Goal: Task Accomplishment & Management: Manage account settings

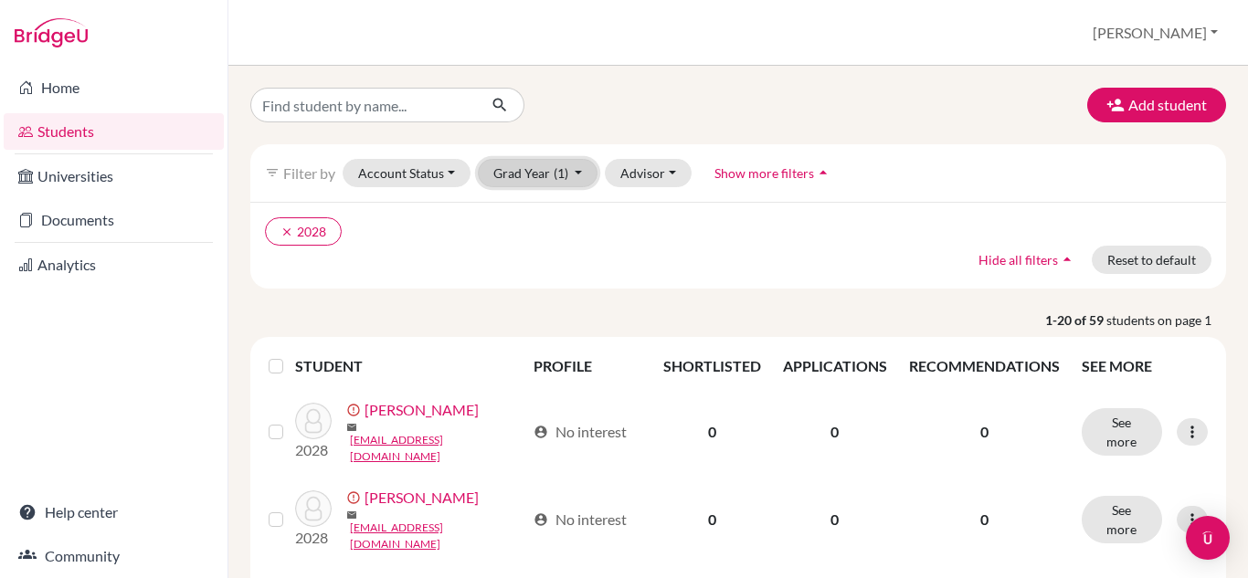
click at [579, 177] on button "Grad Year (1)" at bounding box center [538, 173] width 121 height 28
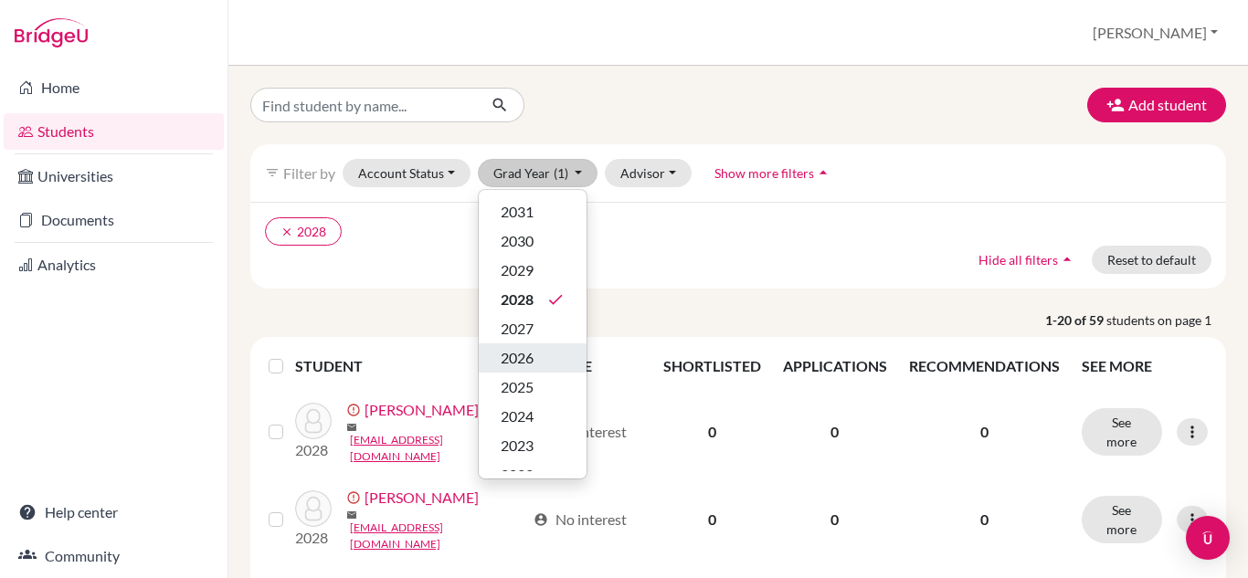
click at [538, 352] on div "2026" at bounding box center [533, 358] width 64 height 22
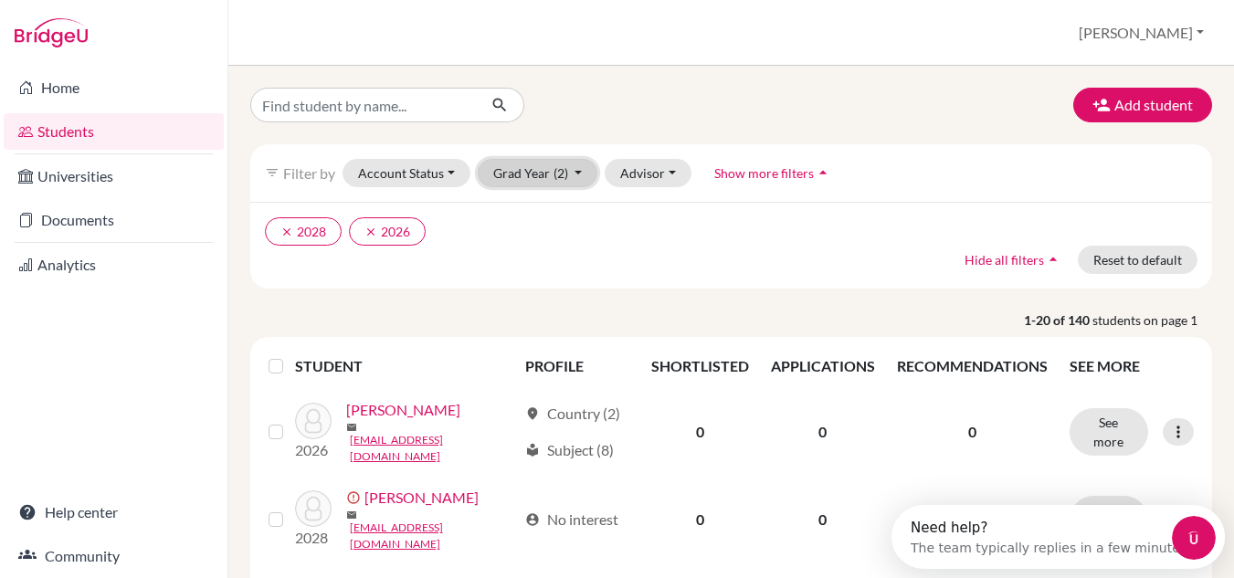
click at [575, 172] on button "Grad Year (2)" at bounding box center [538, 173] width 121 height 28
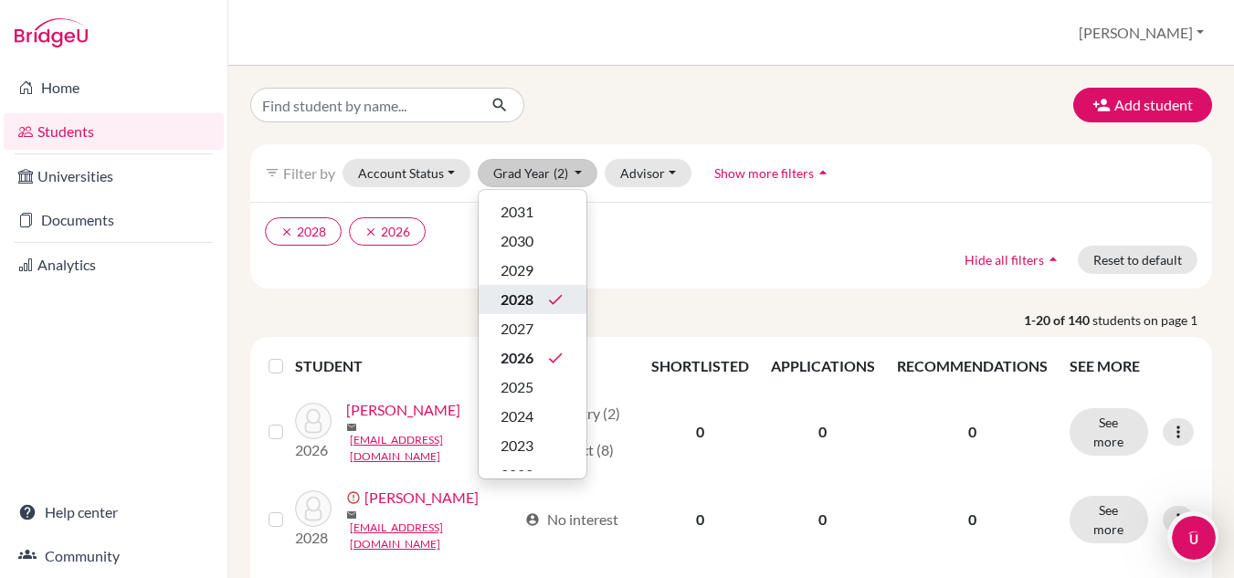
click at [546, 308] on icon "done" at bounding box center [555, 299] width 18 height 18
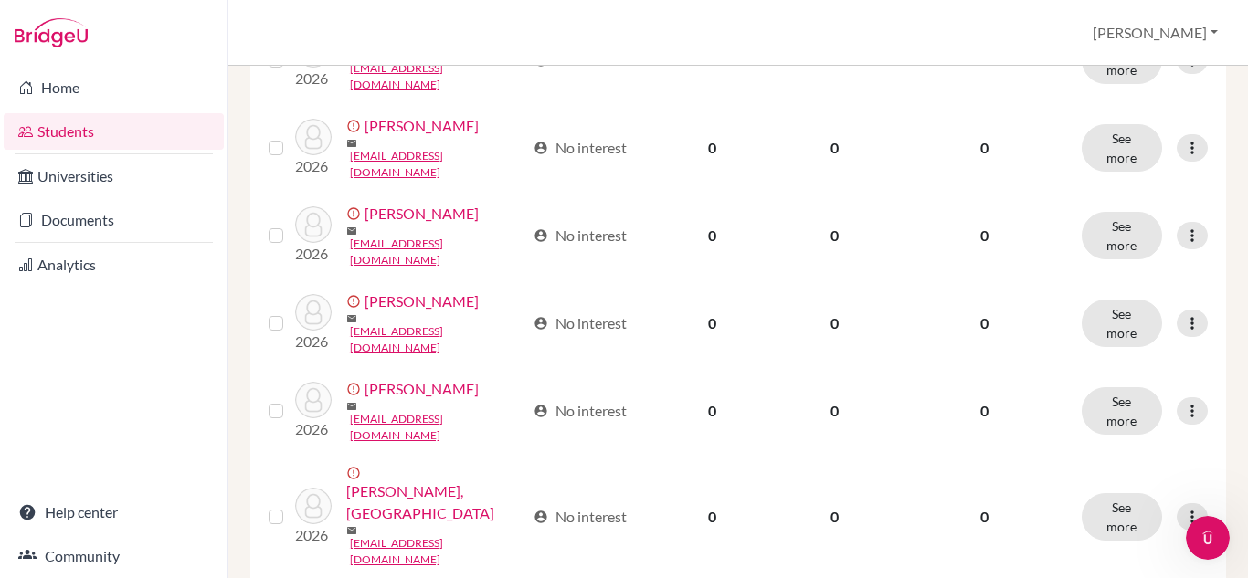
scroll to position [1344, 0]
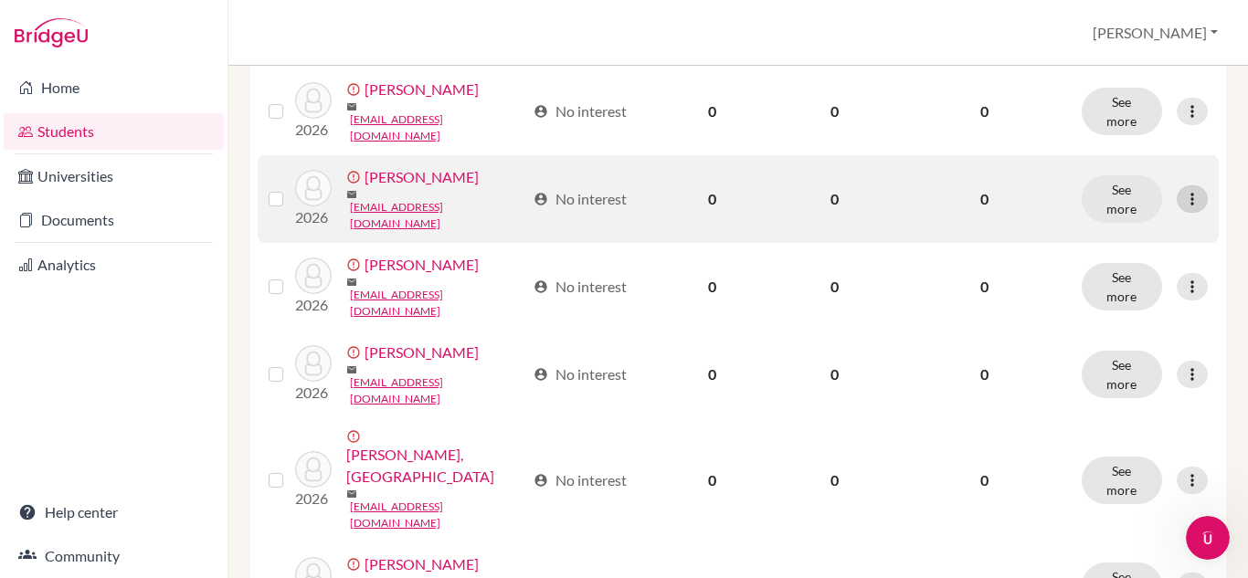
click at [1183, 208] on icon at bounding box center [1192, 199] width 18 height 18
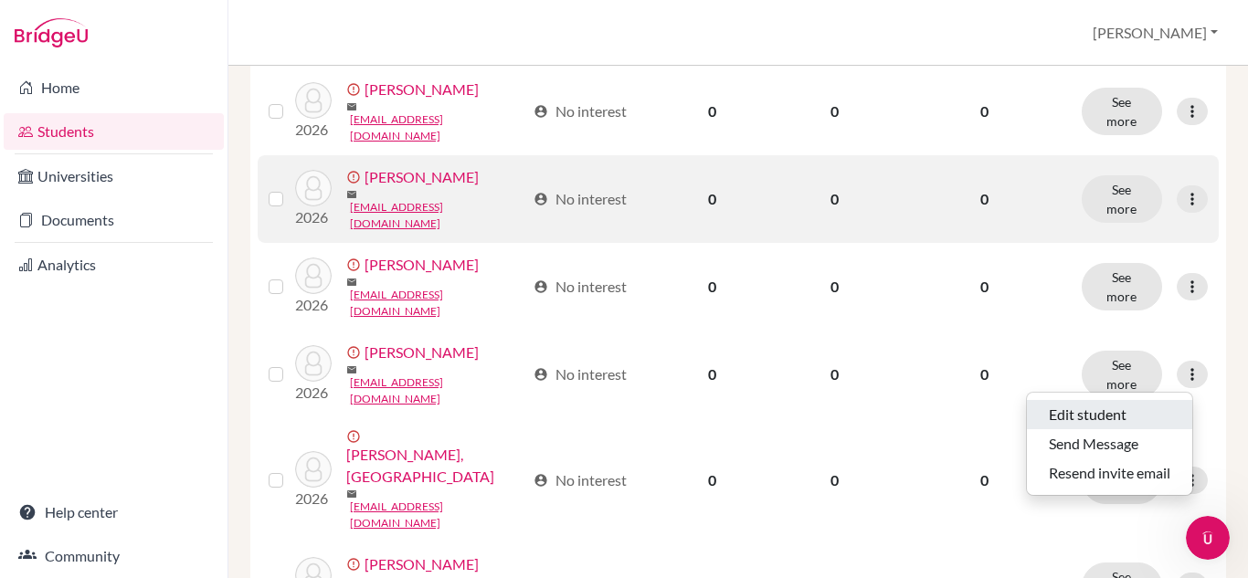
click at [1108, 417] on button "Edit student" at bounding box center [1109, 414] width 165 height 29
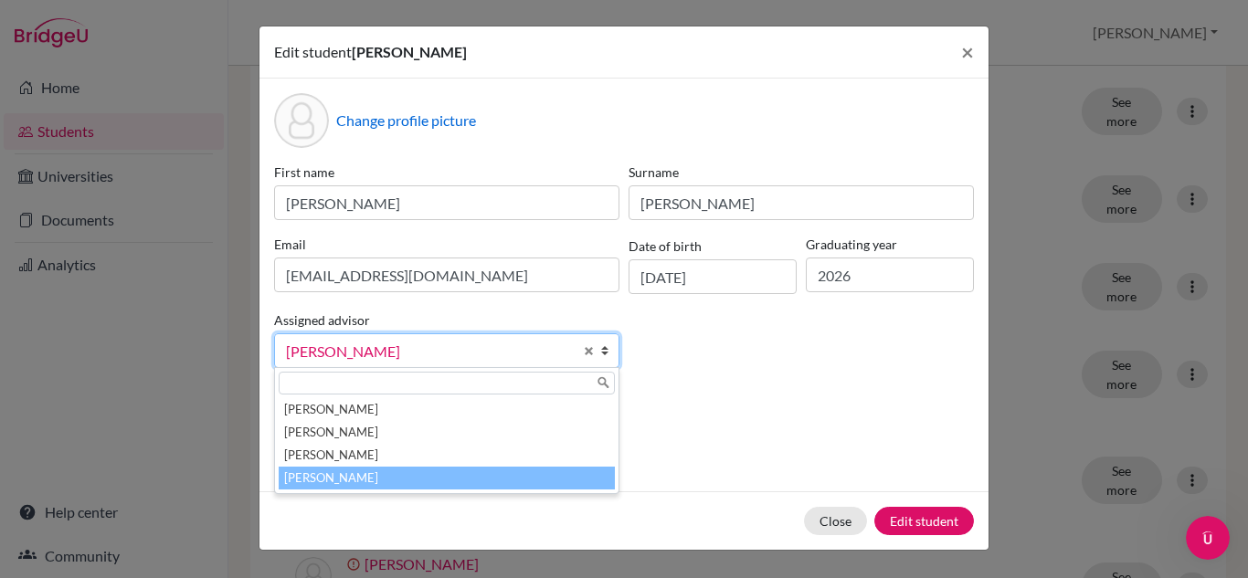
click at [600, 350] on b at bounding box center [609, 350] width 18 height 33
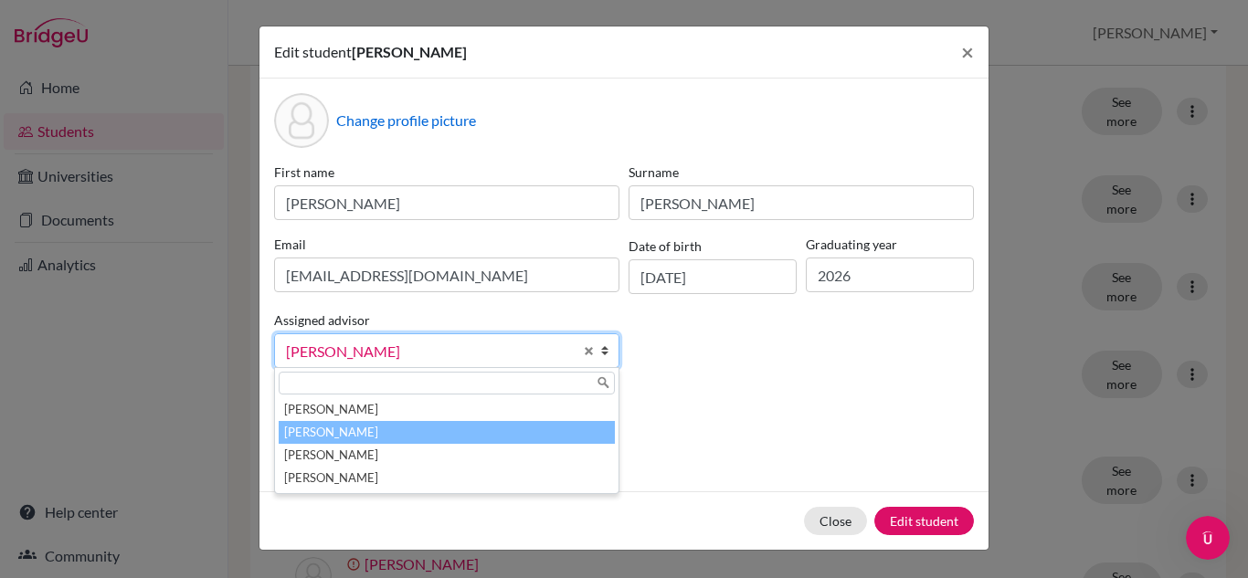
click at [343, 423] on li "Riley, Jane" at bounding box center [447, 432] width 336 height 23
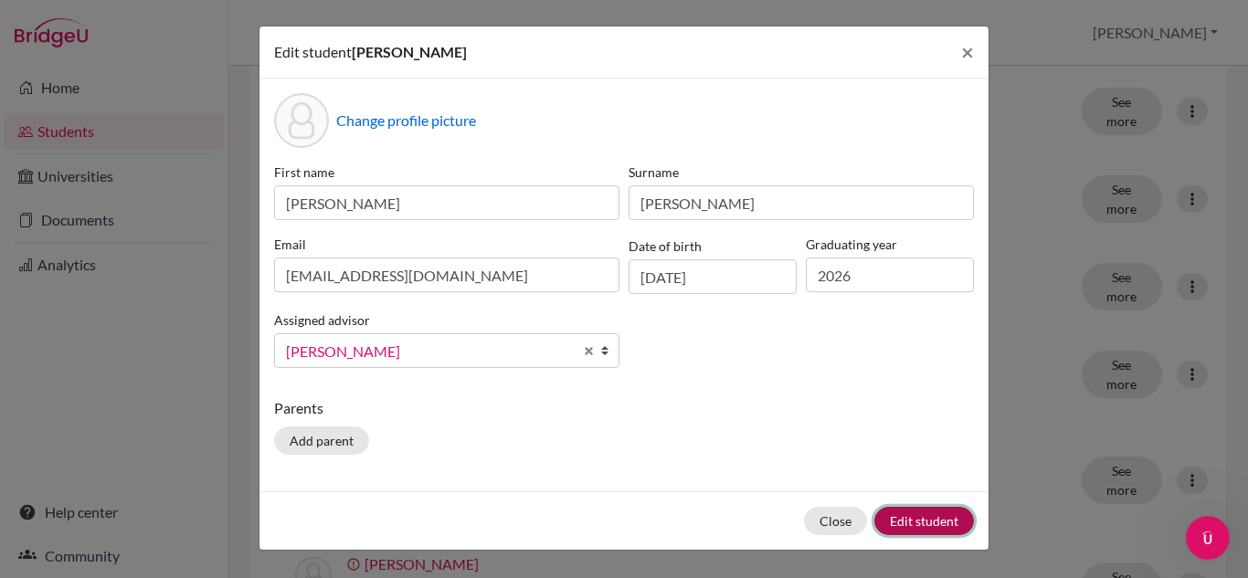
click at [921, 525] on button "Edit student" at bounding box center [924, 521] width 100 height 28
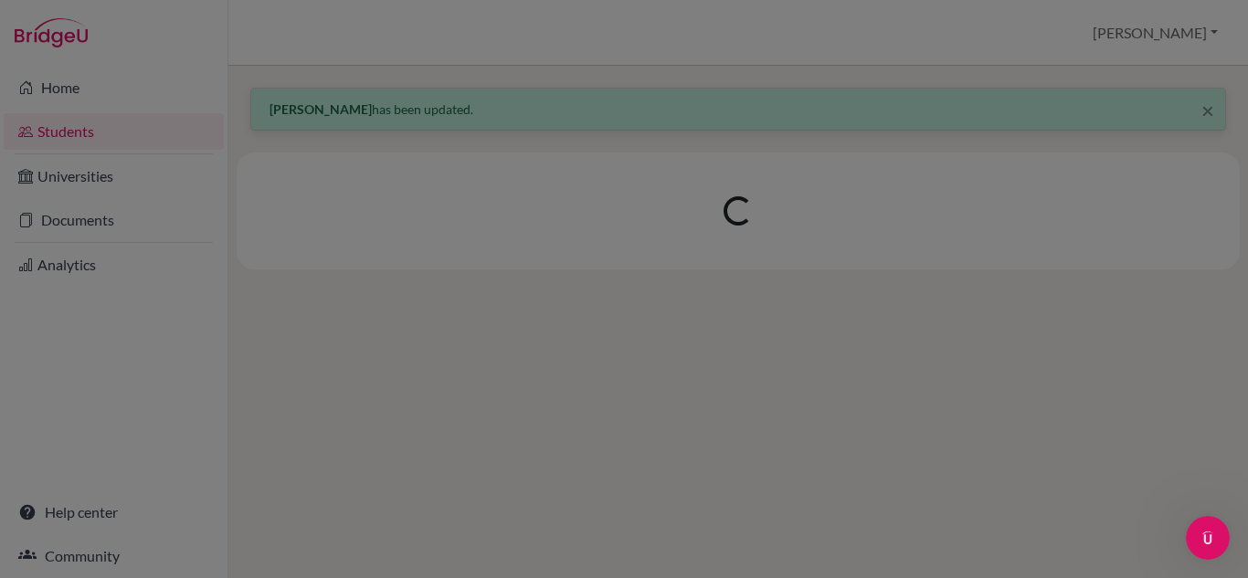
scroll to position [0, 0]
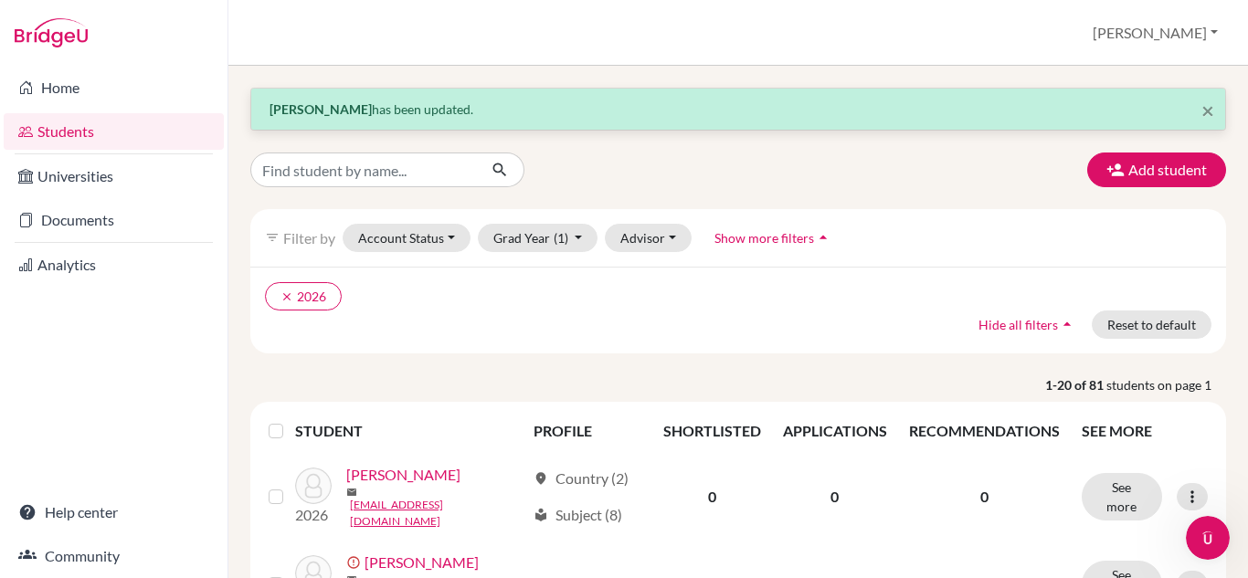
click at [683, 347] on div "clear 2026 Hide all filters arrow_drop_up Reset to default" at bounding box center [738, 310] width 976 height 87
click at [290, 420] on label at bounding box center [290, 420] width 0 height 0
click at [0, 0] on input "checkbox" at bounding box center [0, 0] width 0 height 0
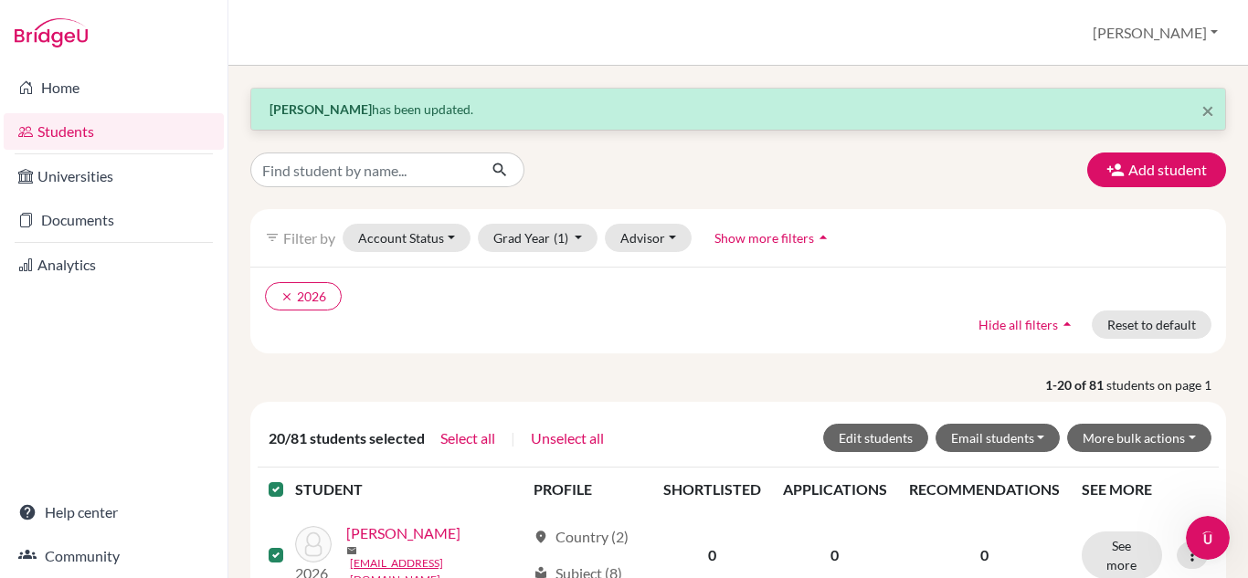
click at [687, 392] on p "1-20 of 81 students on page 1" at bounding box center [738, 384] width 1003 height 19
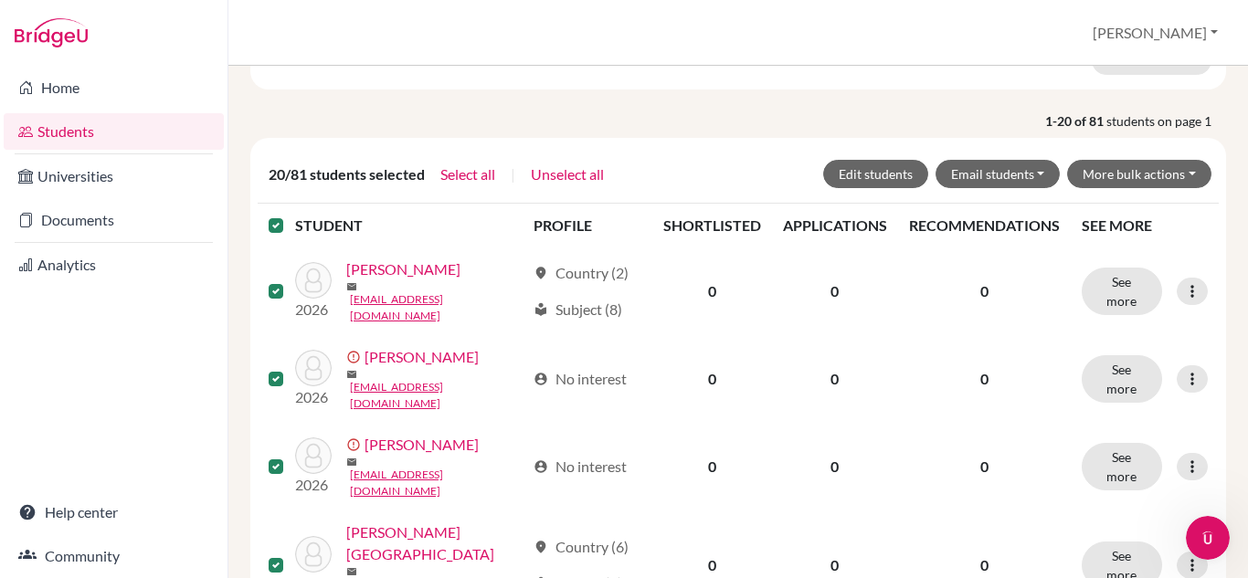
scroll to position [292, 0]
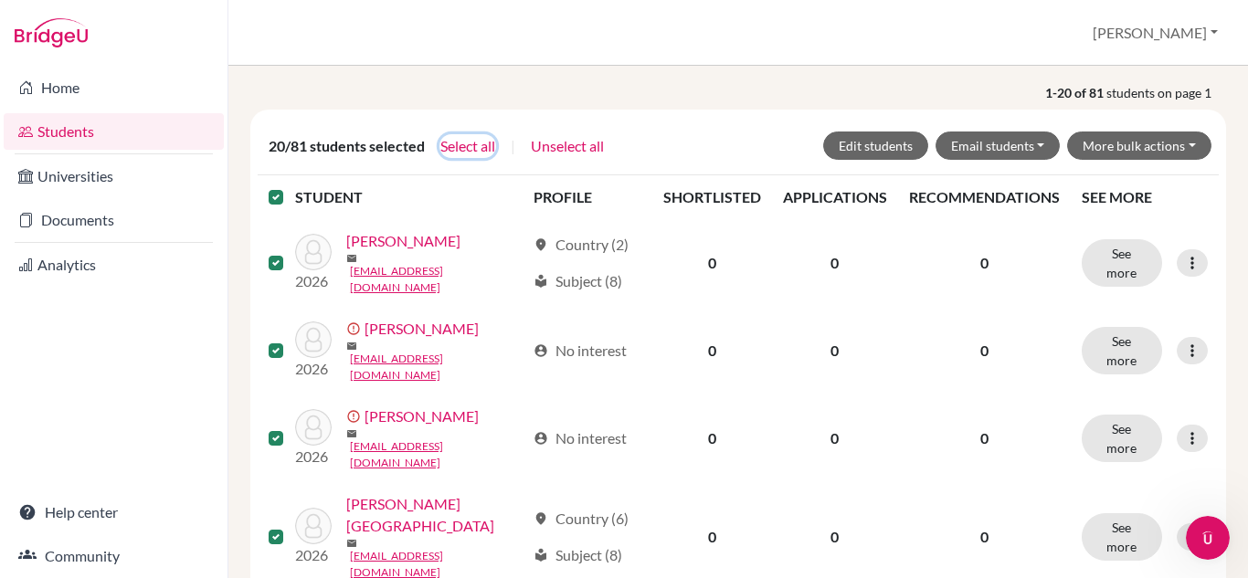
click at [480, 151] on button "Select all" at bounding box center [467, 146] width 57 height 24
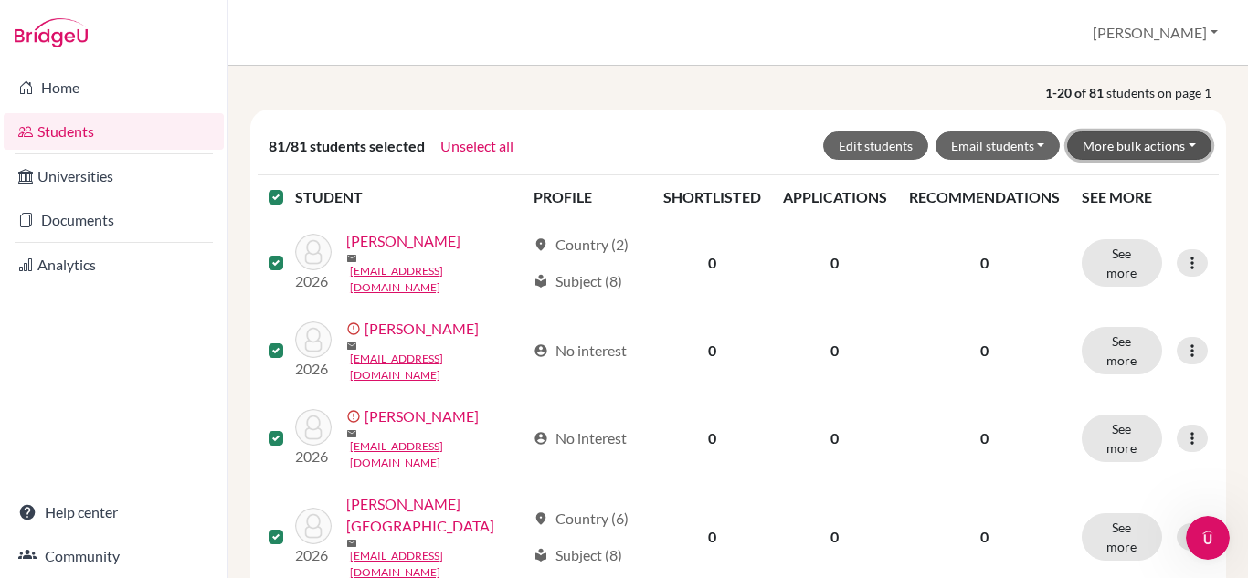
click at [1179, 147] on button "More bulk actions" at bounding box center [1139, 146] width 144 height 28
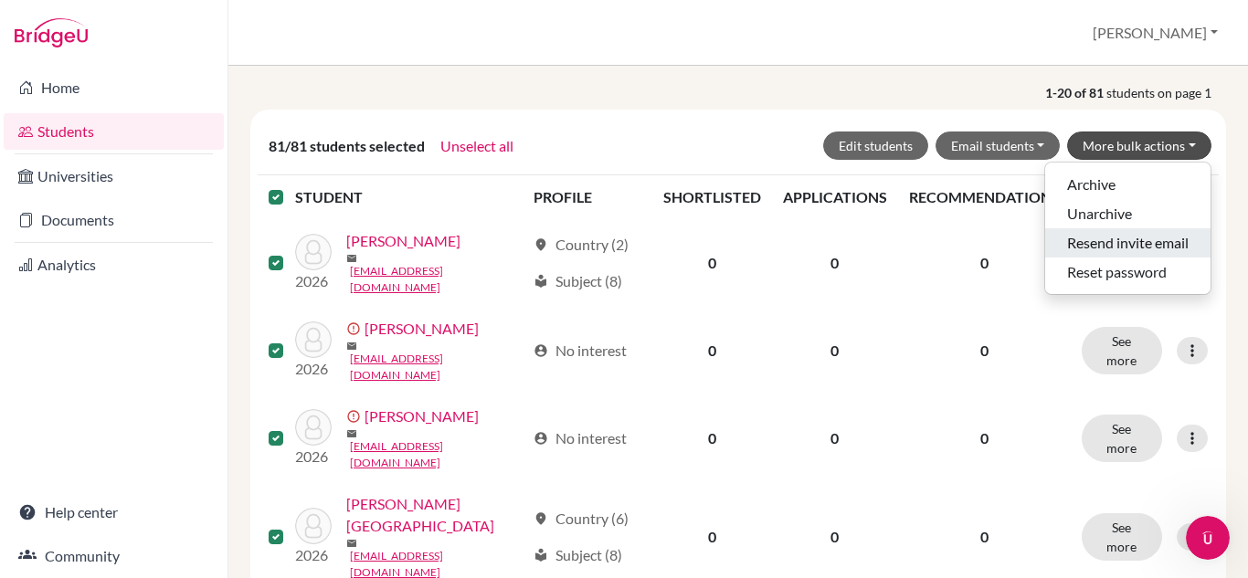
click at [1103, 237] on button "Resend invite email" at bounding box center [1127, 242] width 165 height 29
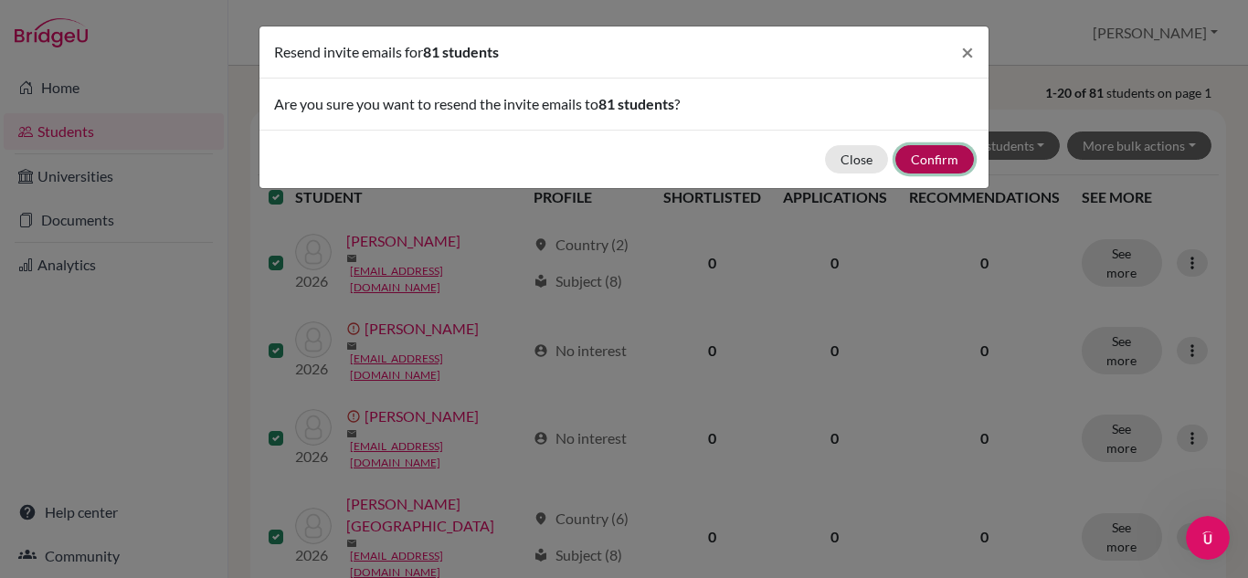
click at [934, 149] on button "Confirm" at bounding box center [934, 159] width 79 height 28
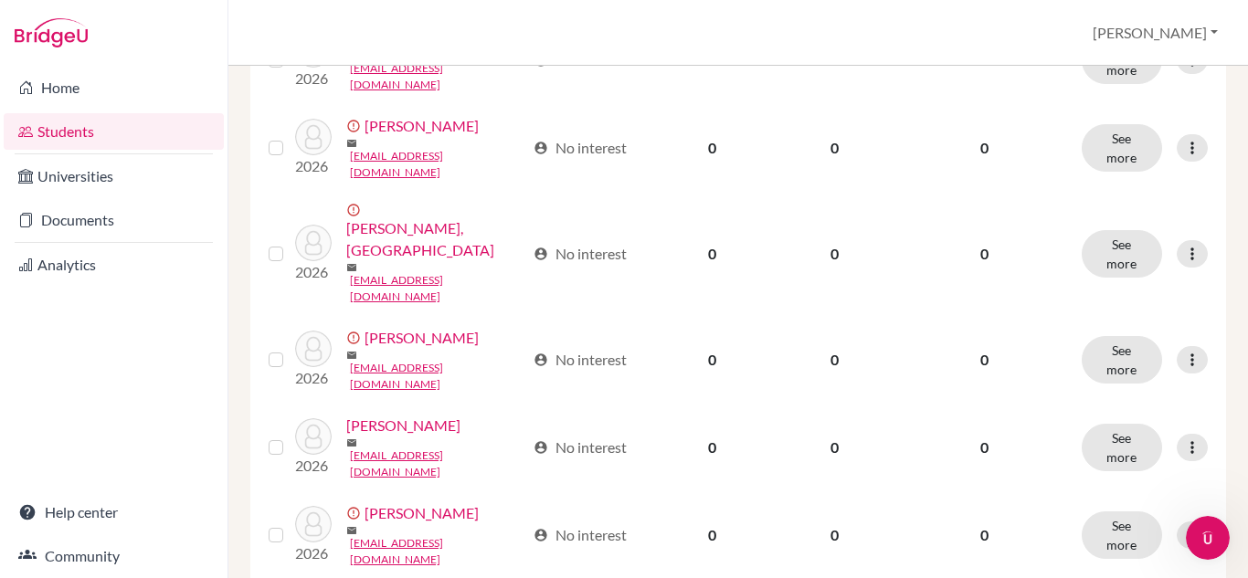
scroll to position [2051, 0]
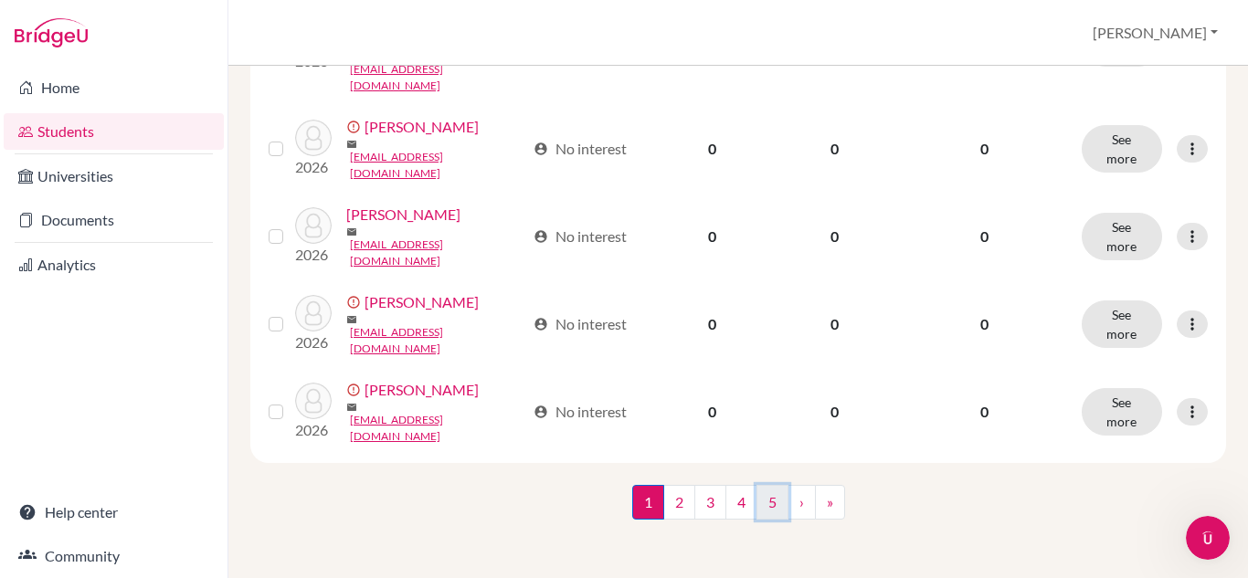
click at [766, 503] on link "5" at bounding box center [772, 502] width 32 height 35
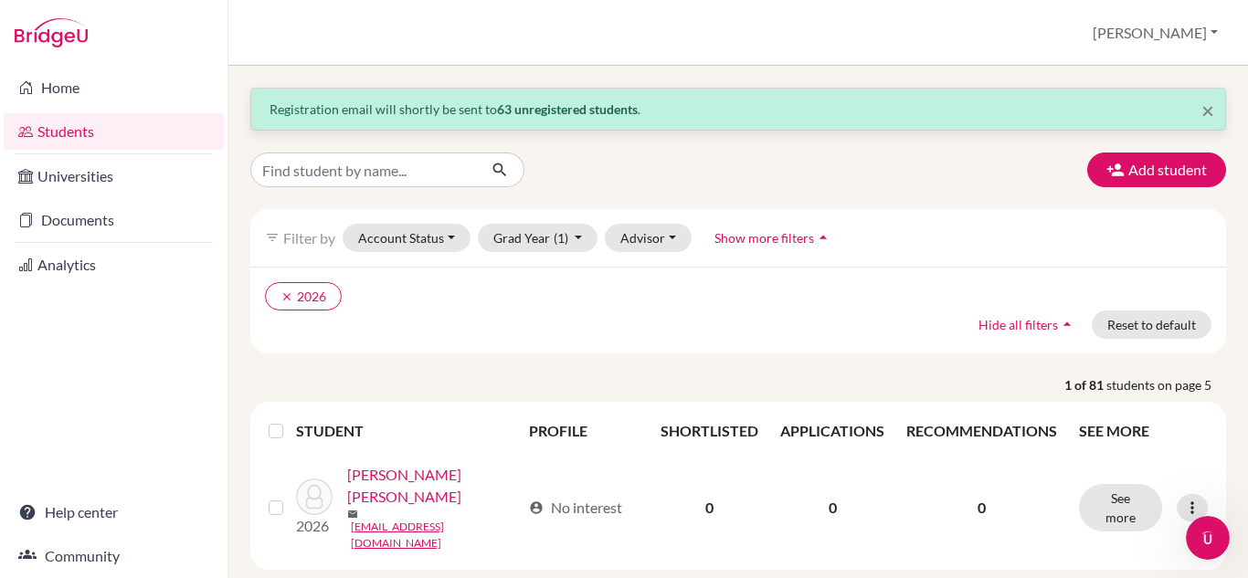
scroll to position [116, 0]
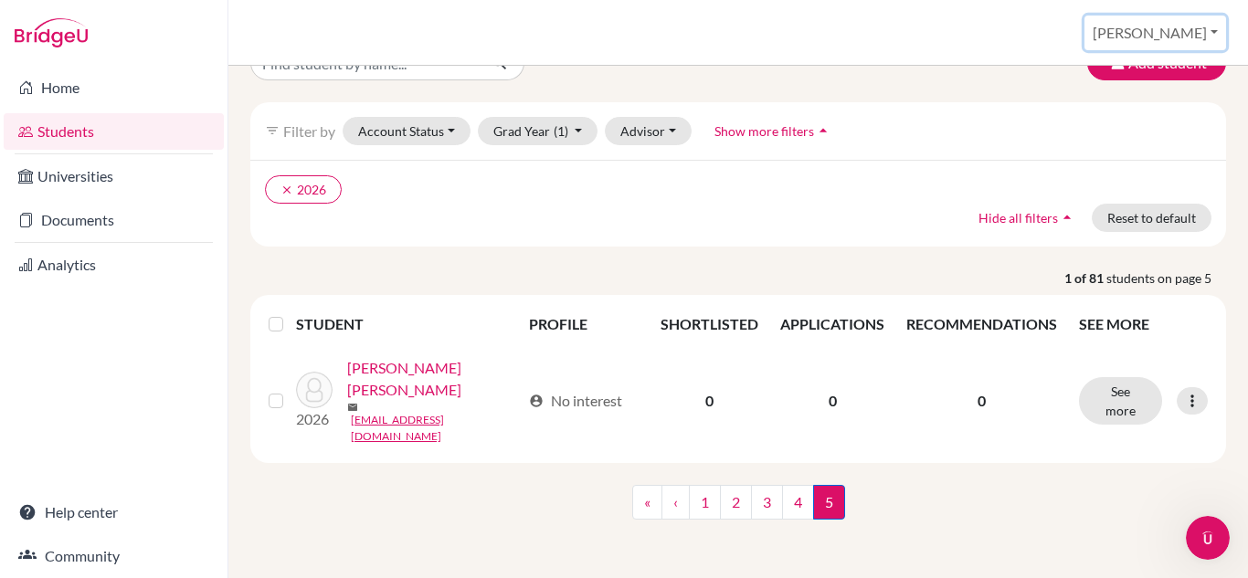
click at [1204, 26] on button "Susana" at bounding box center [1155, 33] width 142 height 35
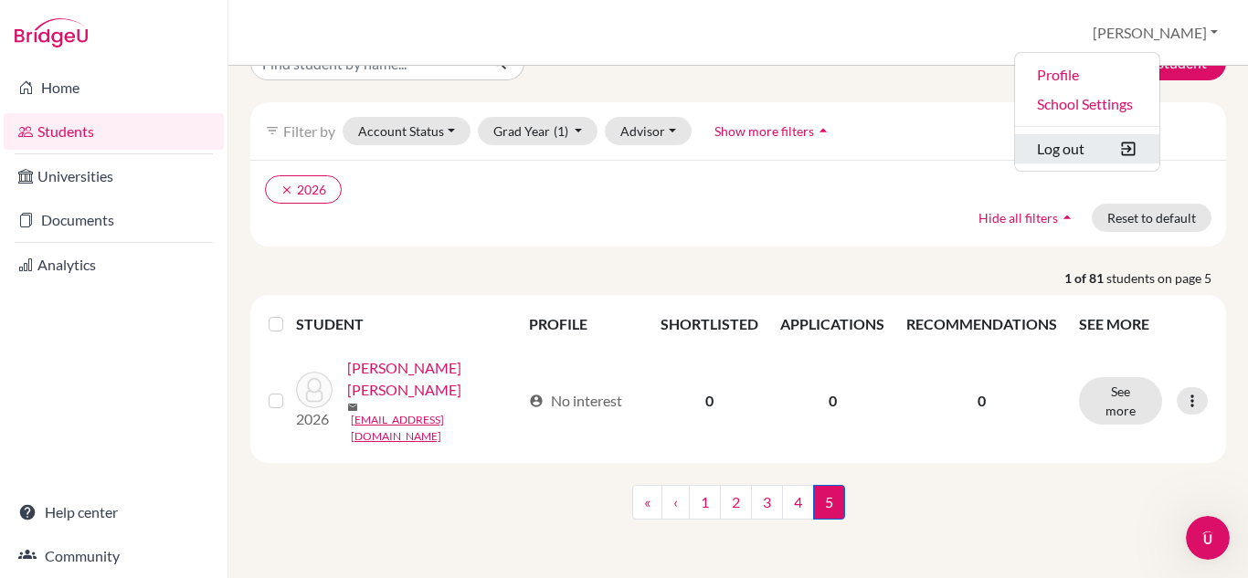
click at [1152, 157] on button "Log out" at bounding box center [1087, 148] width 144 height 29
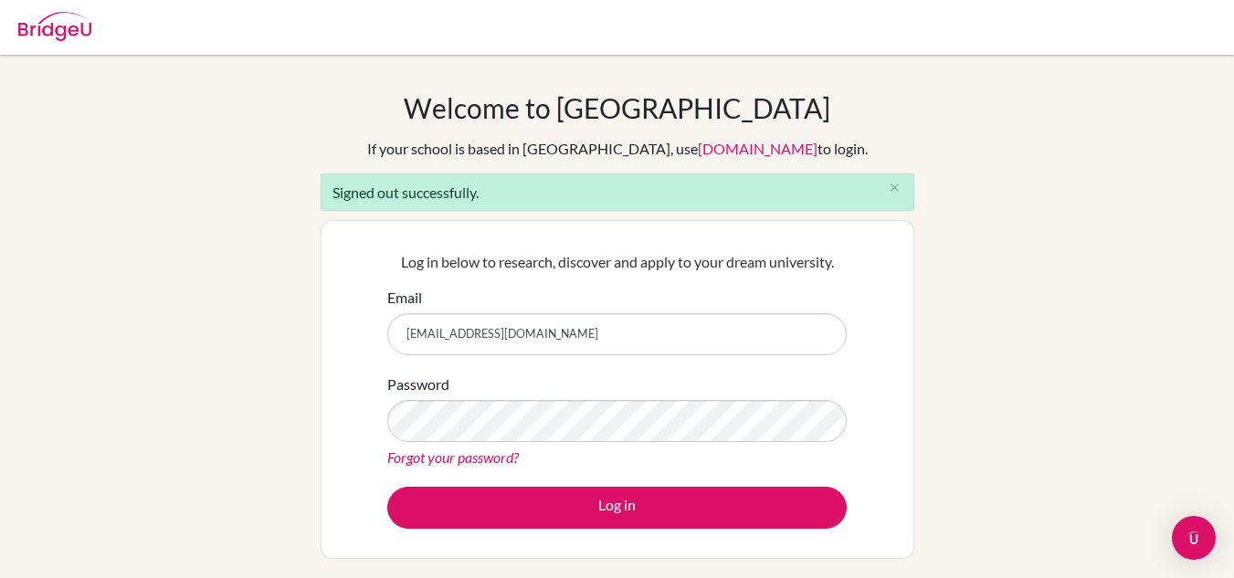
type input "[EMAIL_ADDRESS][DOMAIN_NAME]"
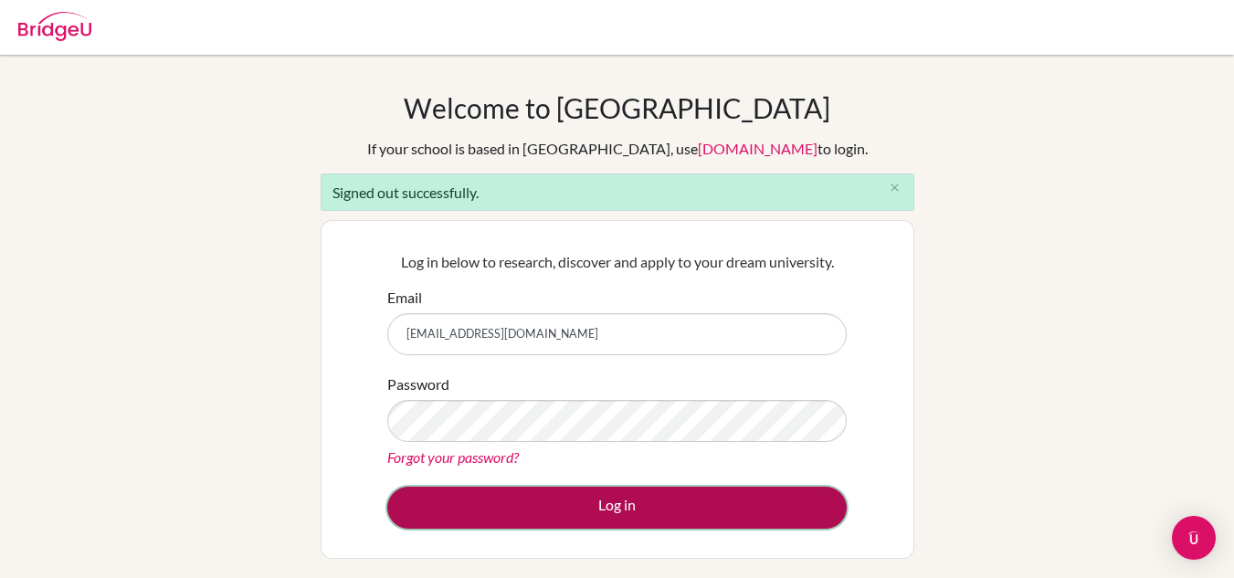
click at [581, 497] on button "Log in" at bounding box center [616, 508] width 459 height 42
